Goal: Transaction & Acquisition: Download file/media

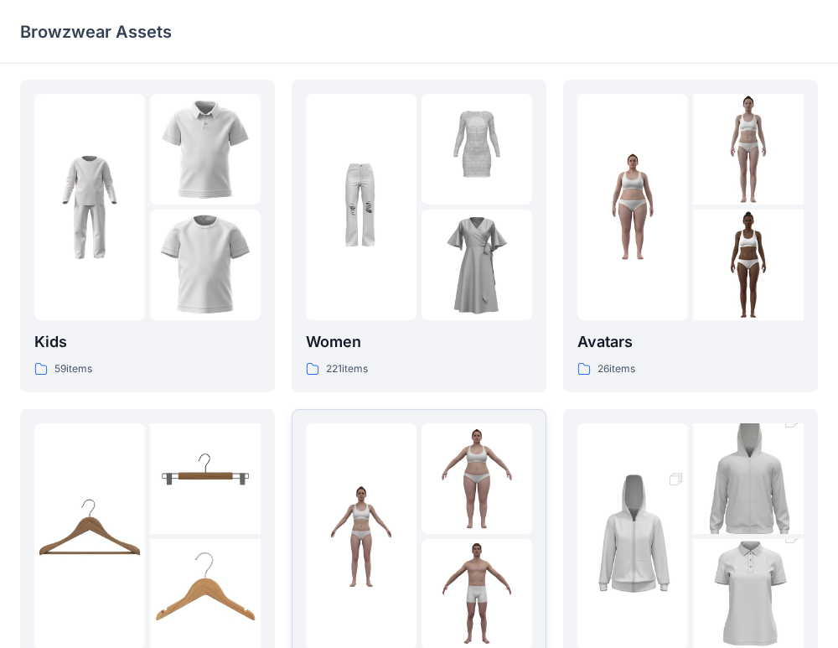
scroll to position [5, 0]
click at [617, 335] on p "Avatars" at bounding box center [690, 340] width 226 height 23
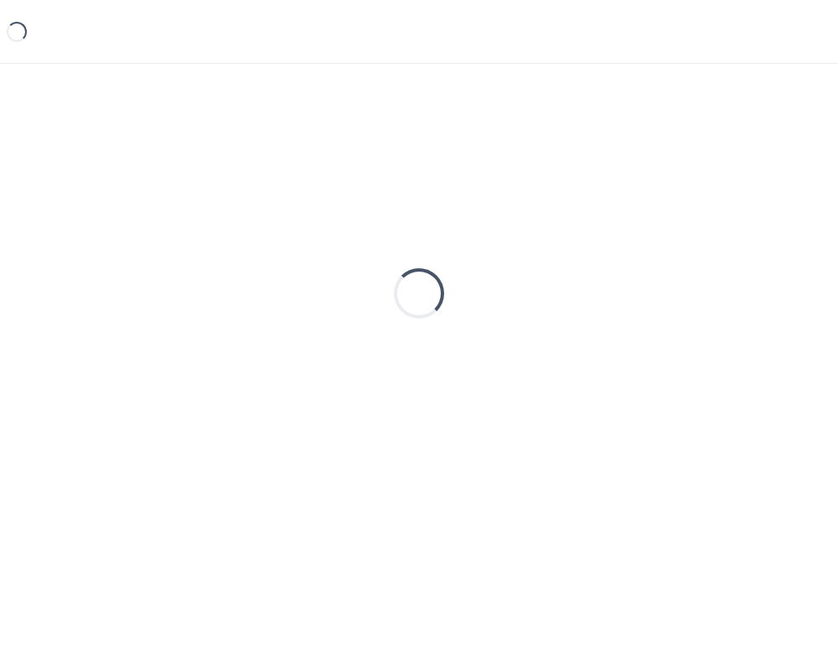
click at [617, 335] on div "Loading..." at bounding box center [418, 293] width 797 height 419
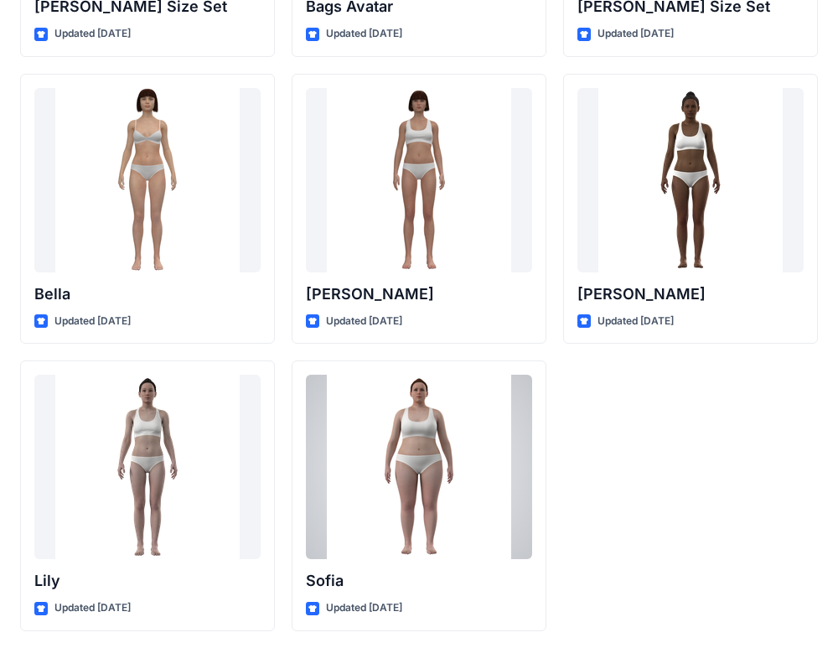
scroll to position [2022, 0]
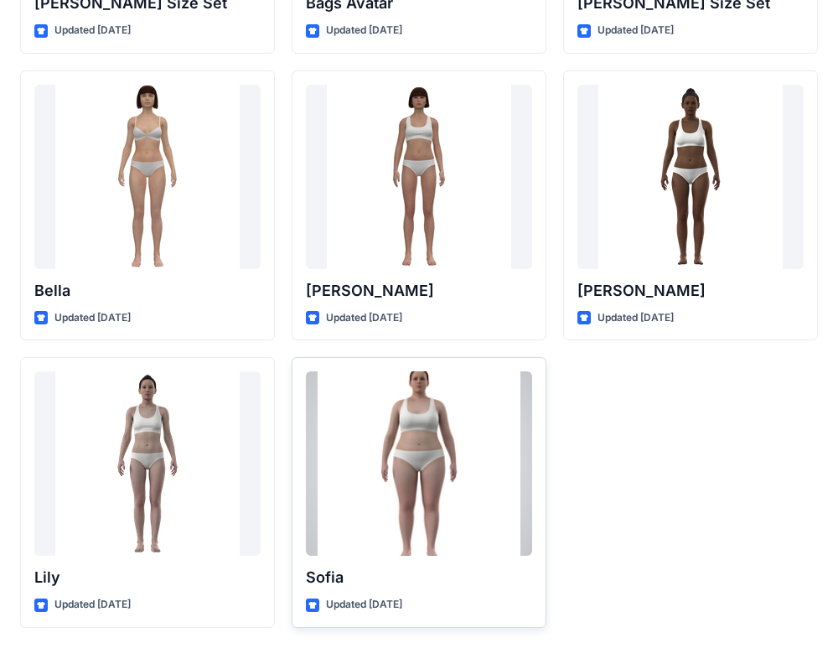
click at [365, 582] on p "Sofia" at bounding box center [419, 576] width 226 height 23
click at [412, 492] on div at bounding box center [419, 463] width 226 height 184
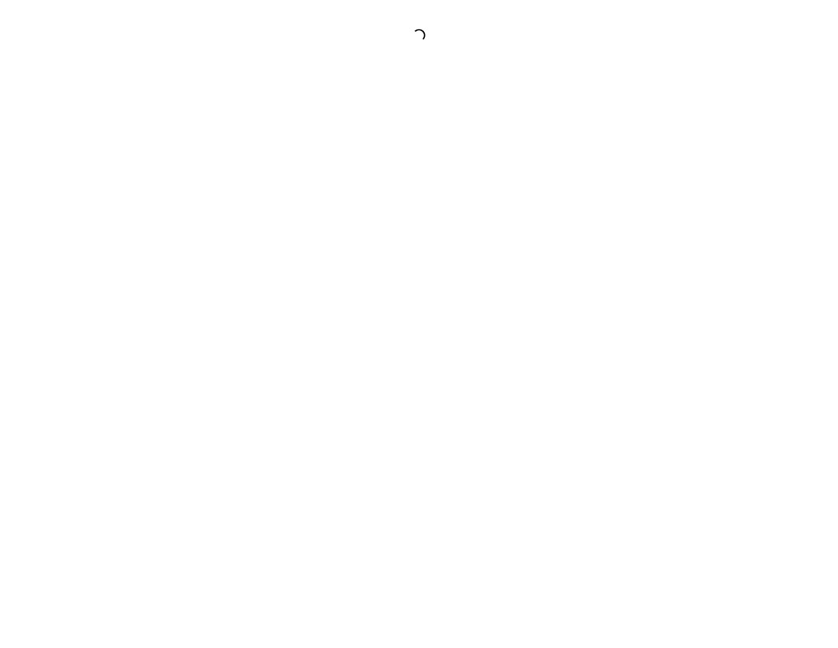
click at [412, 492] on div at bounding box center [419, 324] width 838 height 648
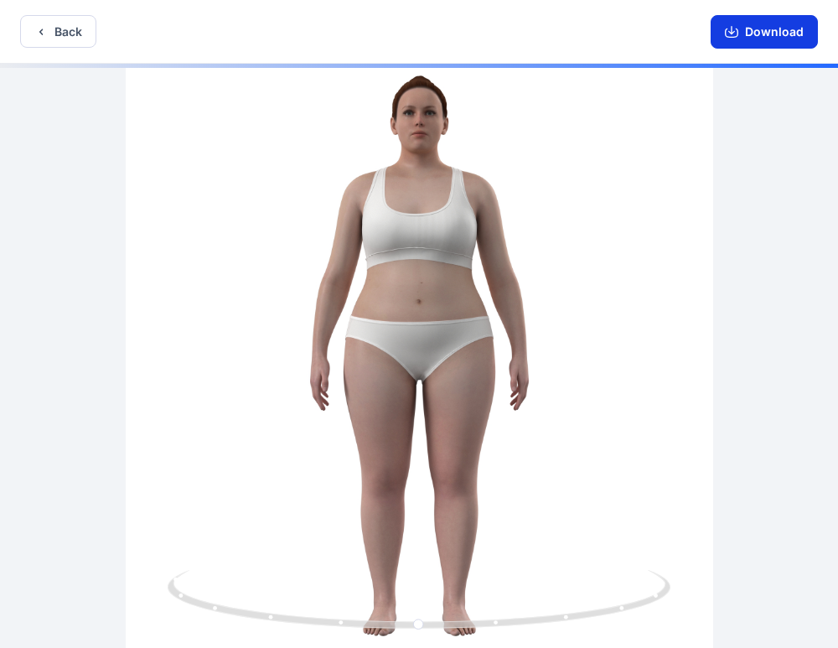
click at [780, 38] on button "Download" at bounding box center [763, 32] width 107 height 34
click at [746, 34] on button "Download" at bounding box center [763, 32] width 107 height 34
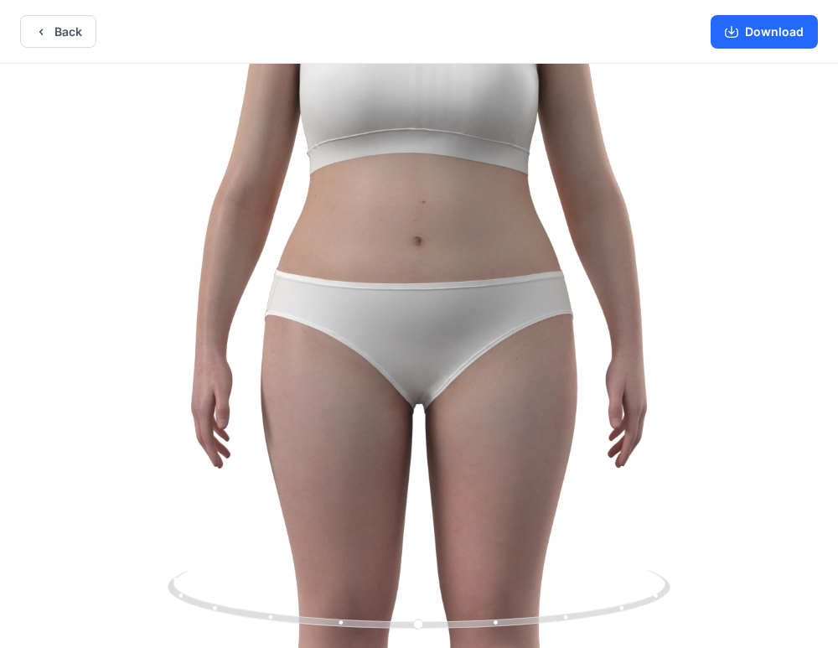
click at [437, 357] on img at bounding box center [418, 357] width 1222 height 1222
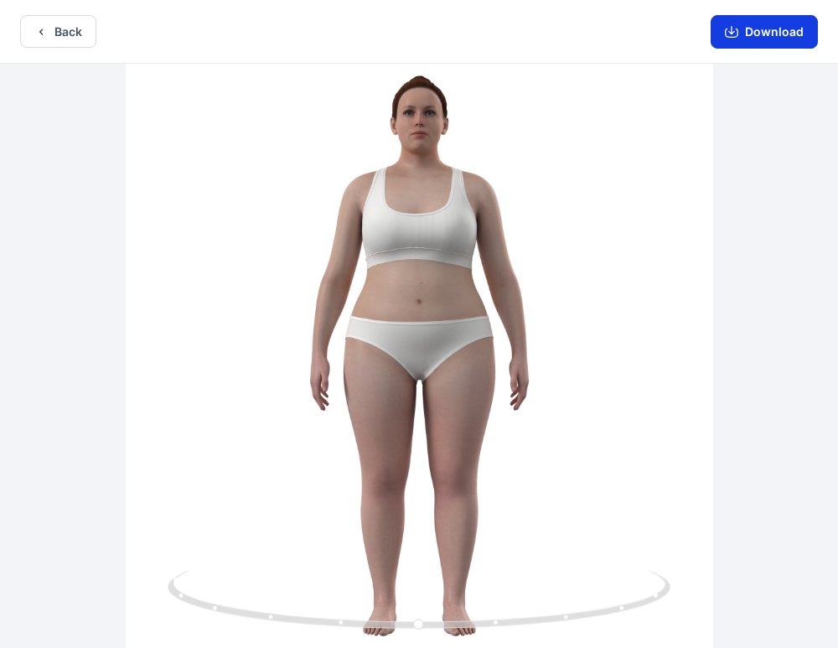
click at [740, 27] on button "Download" at bounding box center [763, 32] width 107 height 34
click at [766, 32] on button "Download" at bounding box center [763, 32] width 107 height 34
click at [758, 26] on button "Download" at bounding box center [763, 32] width 107 height 34
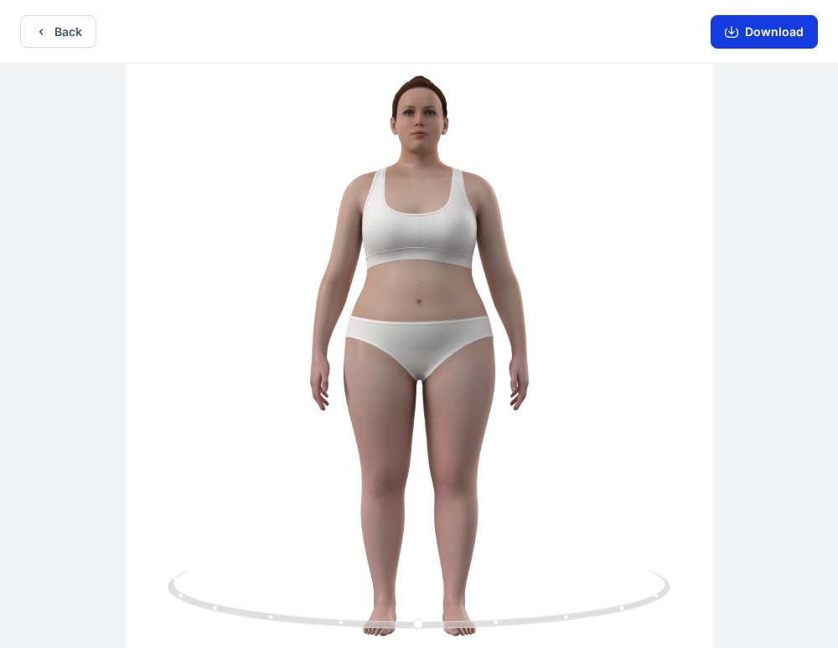
click at [758, 26] on button "Download" at bounding box center [763, 32] width 107 height 34
click at [755, 30] on button "Download" at bounding box center [763, 32] width 107 height 34
click at [766, 23] on button "Download" at bounding box center [763, 32] width 107 height 34
drag, startPoint x: 768, startPoint y: 22, endPoint x: 790, endPoint y: 4, distance: 28.0
click at [787, 7] on div "Download" at bounding box center [763, 31] width 147 height 63
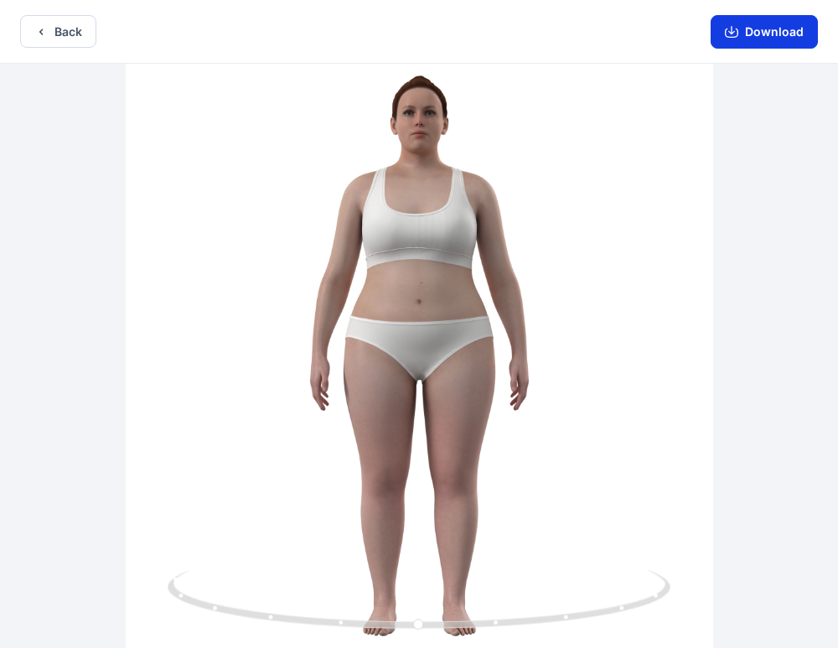
click at [754, 33] on button "Download" at bounding box center [763, 32] width 107 height 34
click at [751, 31] on button "Download" at bounding box center [763, 32] width 107 height 34
drag, startPoint x: 746, startPoint y: 28, endPoint x: 741, endPoint y: 112, distance: 84.7
click at [744, 25] on button "Download" at bounding box center [763, 32] width 107 height 34
click at [52, 38] on button "Back" at bounding box center [58, 31] width 76 height 33
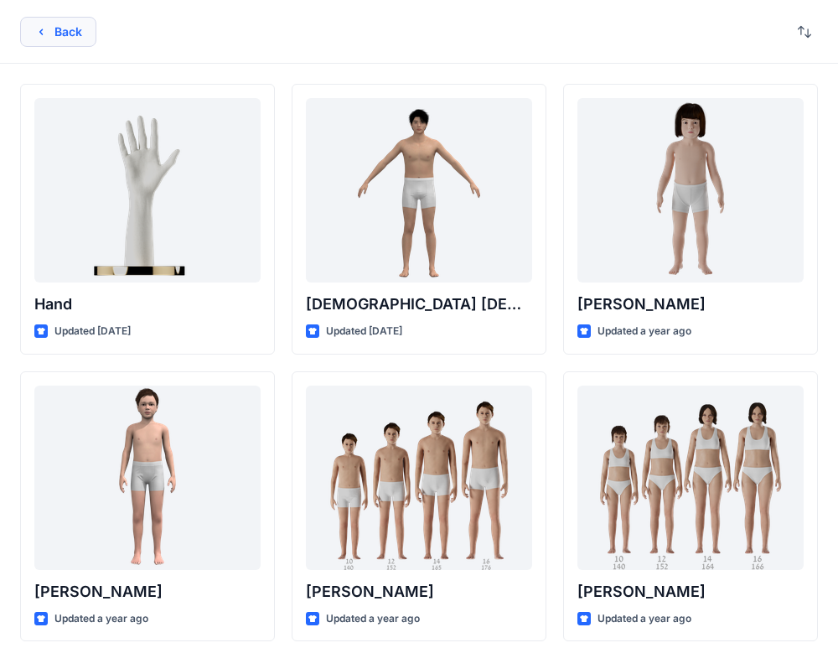
click at [61, 36] on button "Back" at bounding box center [58, 32] width 76 height 30
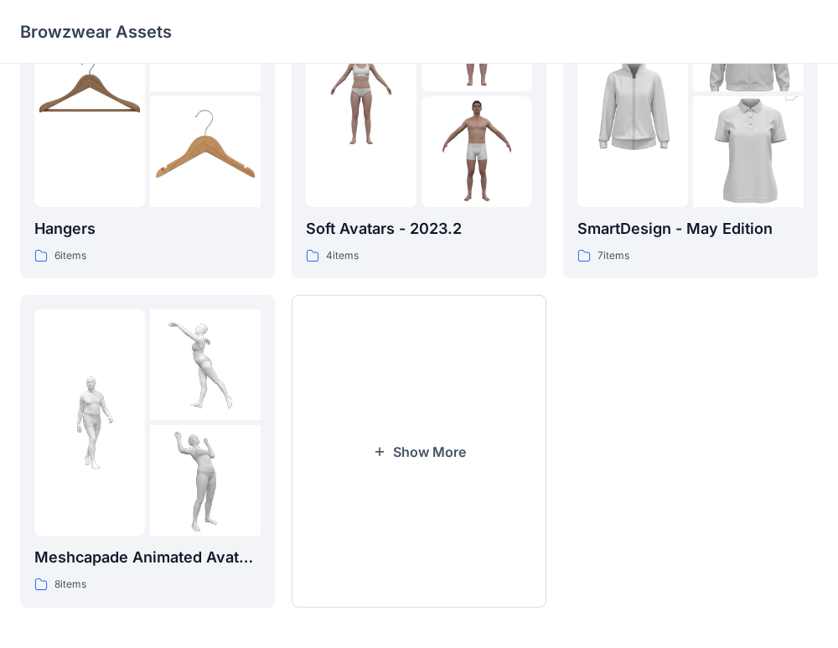
scroll to position [452, 0]
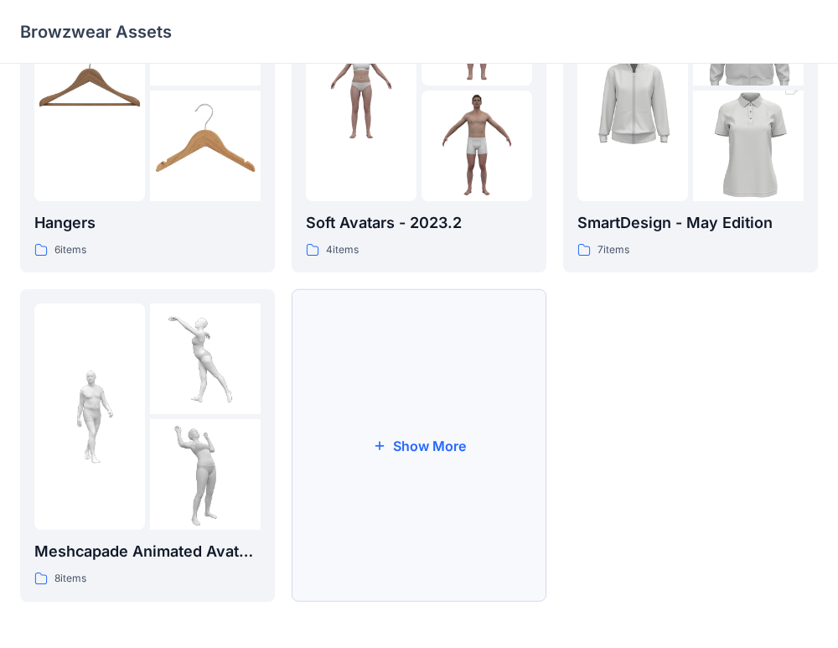
click at [389, 501] on button "Show More" at bounding box center [419, 445] width 255 height 312
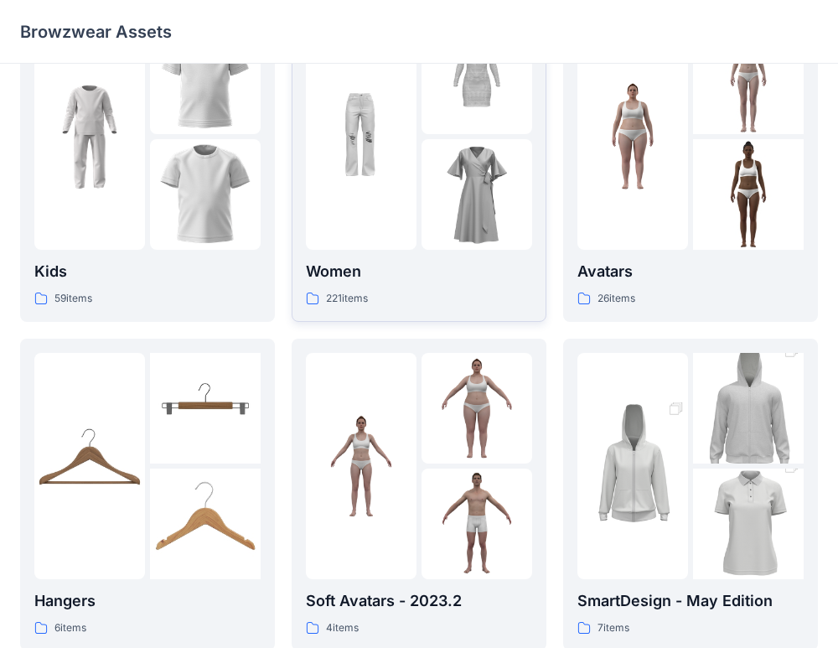
scroll to position [0, 0]
